Goal: Navigation & Orientation: Find specific page/section

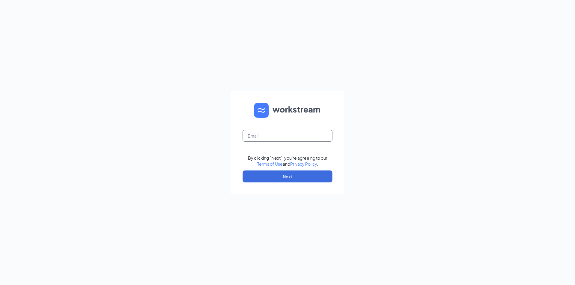
click at [285, 134] on input "text" at bounding box center [288, 136] width 90 height 12
type input "geeta12602@gmail.com"
click at [283, 176] on button "Next" at bounding box center [288, 177] width 90 height 12
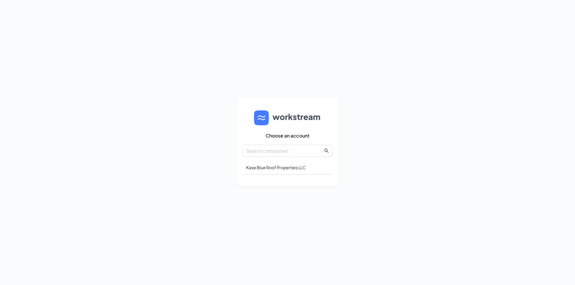
drag, startPoint x: 476, startPoint y: 84, endPoint x: 464, endPoint y: 89, distance: 13.1
click at [476, 84] on div "Choose an account Kase Blue Roof Properties LLC" at bounding box center [287, 142] width 575 height 285
click at [281, 167] on div "Kase Blue Roof Properties LLC" at bounding box center [288, 168] width 90 height 14
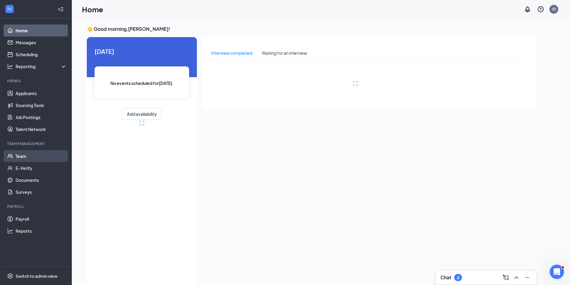
click at [30, 157] on link "Team" at bounding box center [41, 156] width 51 height 12
